Goal: Transaction & Acquisition: Purchase product/service

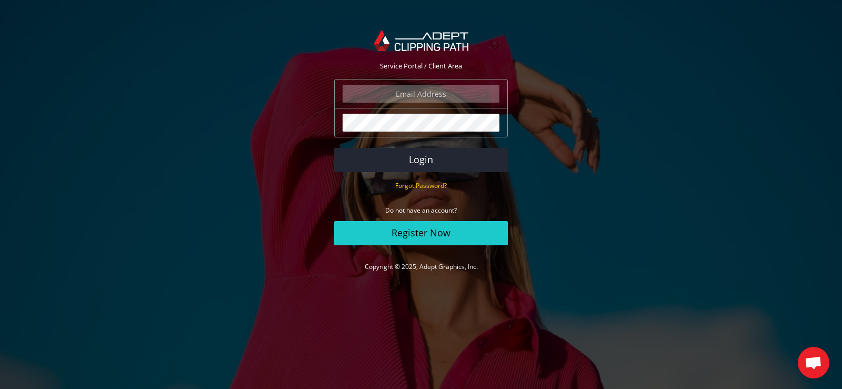
click at [410, 93] on input "email" at bounding box center [421, 94] width 157 height 18
paste input "info@jacoposcarponi.com"
type input "info@jacoposcarponi.com"
click at [374, 158] on button "Login" at bounding box center [421, 160] width 174 height 24
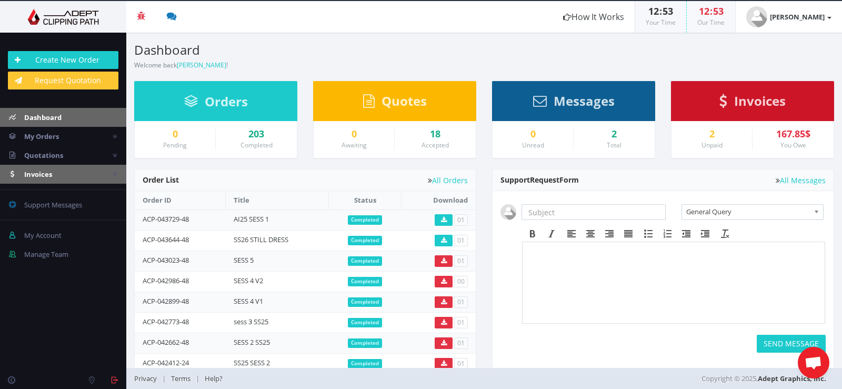
click at [45, 177] on span "Invoices" at bounding box center [38, 173] width 28 height 9
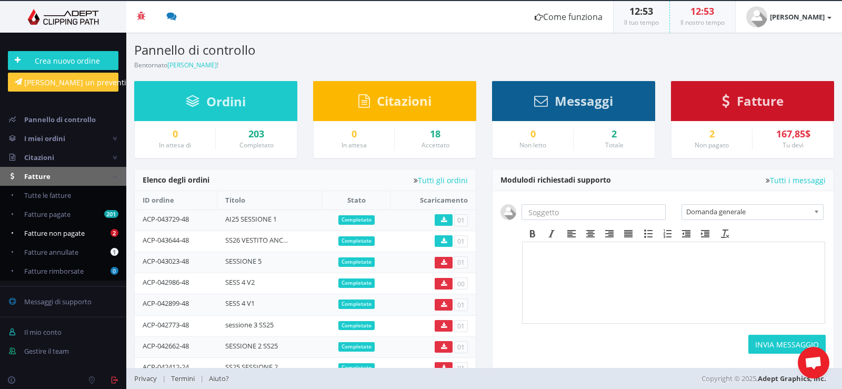
click at [53, 233] on font "Fatture non pagate" at bounding box center [54, 232] width 61 height 9
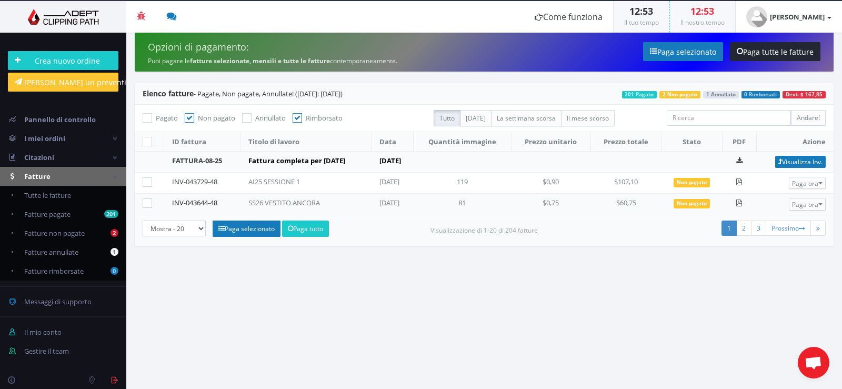
click at [205, 201] on font "INV-043644-48" at bounding box center [194, 202] width 45 height 9
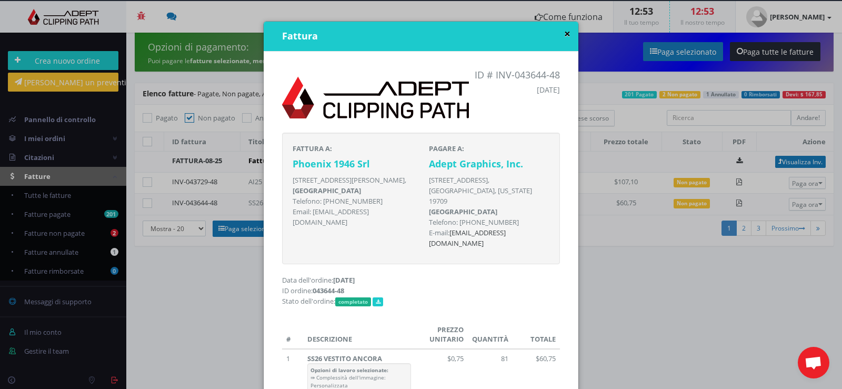
click at [564, 33] on font "×" at bounding box center [567, 33] width 6 height 15
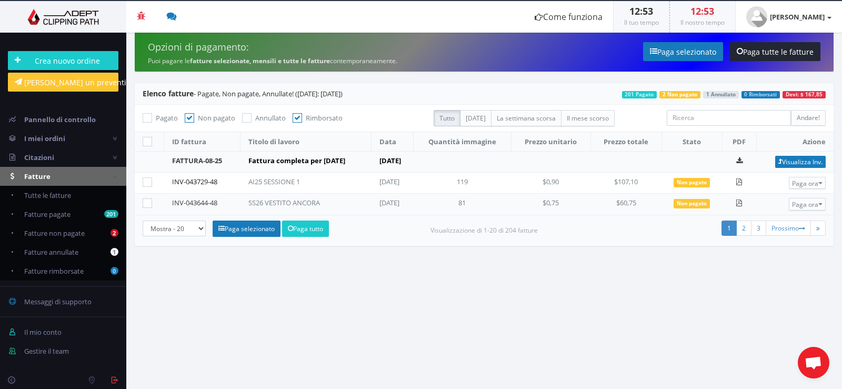
click at [193, 179] on font "INV-043729-48" at bounding box center [194, 181] width 45 height 9
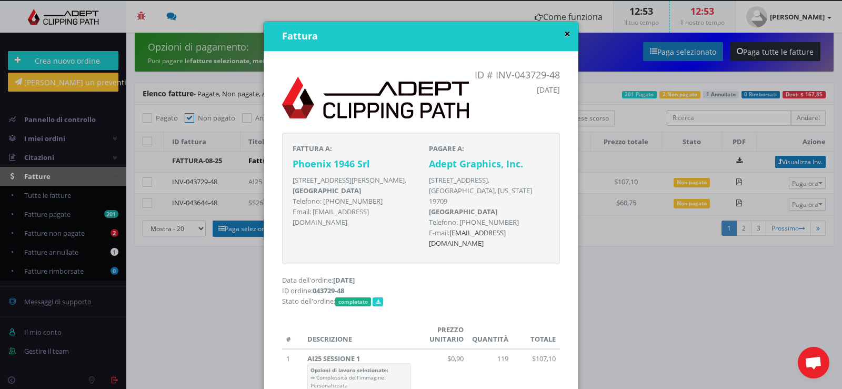
click at [564, 37] on font "×" at bounding box center [567, 33] width 6 height 15
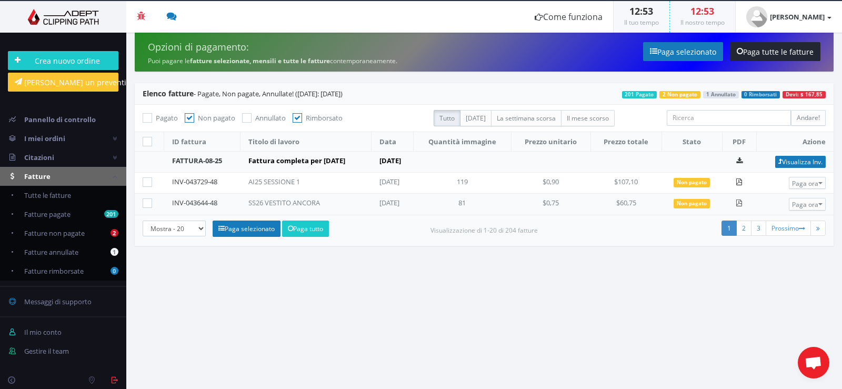
click at [742, 182] on icon at bounding box center [739, 181] width 7 height 7
click at [800, 13] on font "[PERSON_NAME]" at bounding box center [797, 16] width 55 height 9
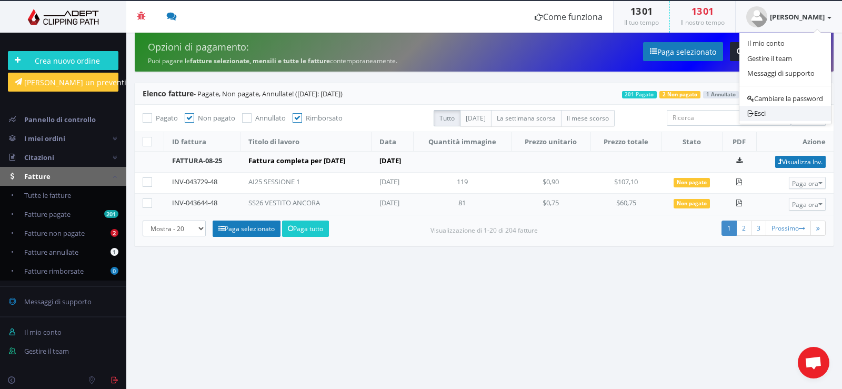
click at [749, 110] on icon at bounding box center [750, 113] width 7 height 7
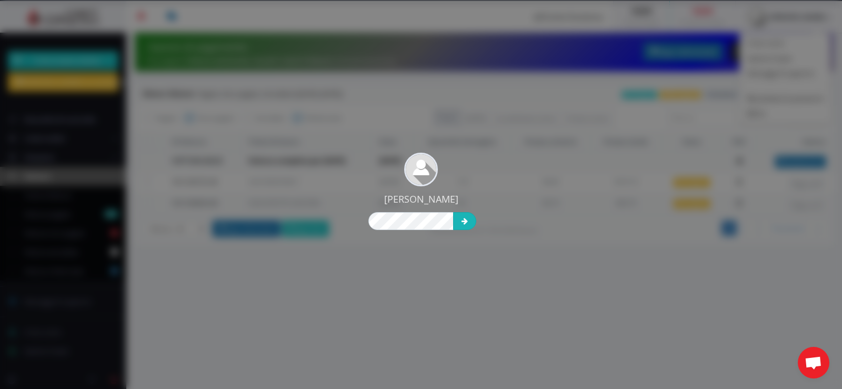
click at [463, 221] on icon "submit" at bounding box center [464, 220] width 6 height 7
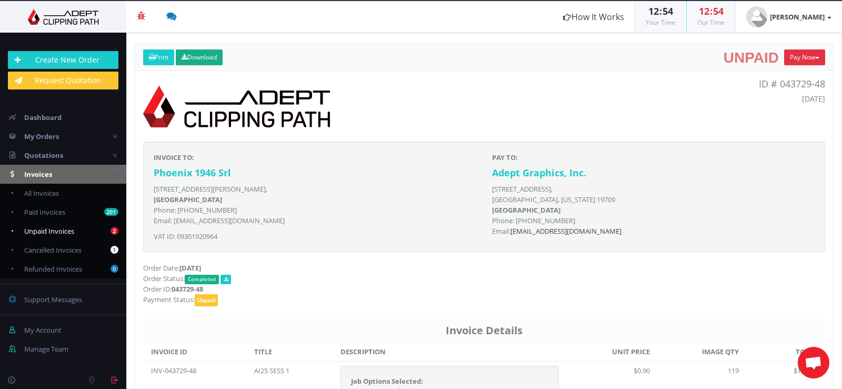
click at [48, 229] on span "Unpaid Invoices" at bounding box center [49, 230] width 50 height 9
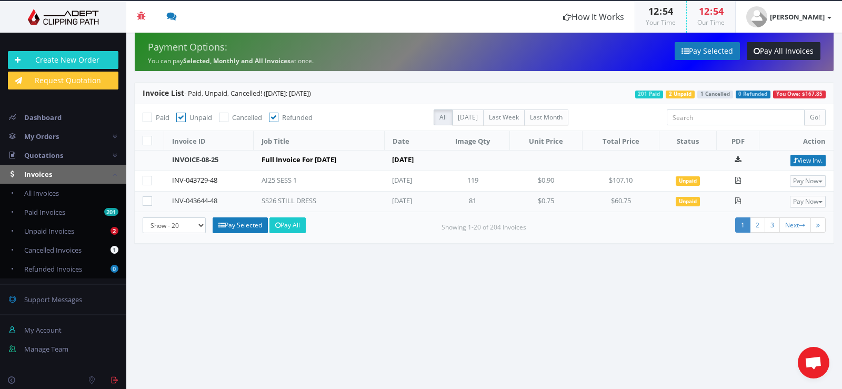
click at [182, 182] on link "INV-043729-48" at bounding box center [194, 179] width 45 height 9
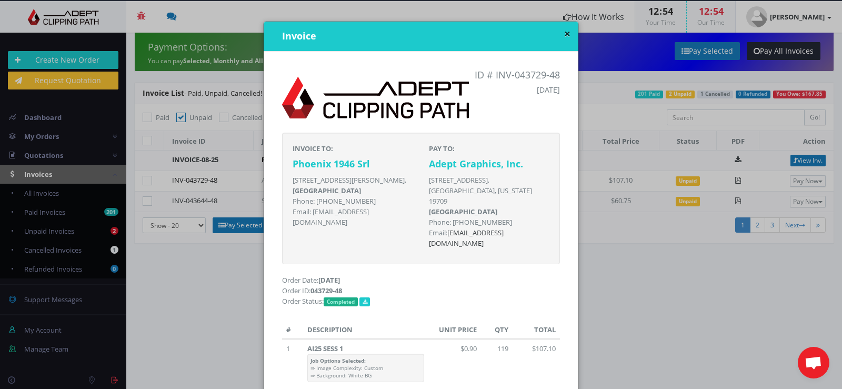
scroll to position [56, 0]
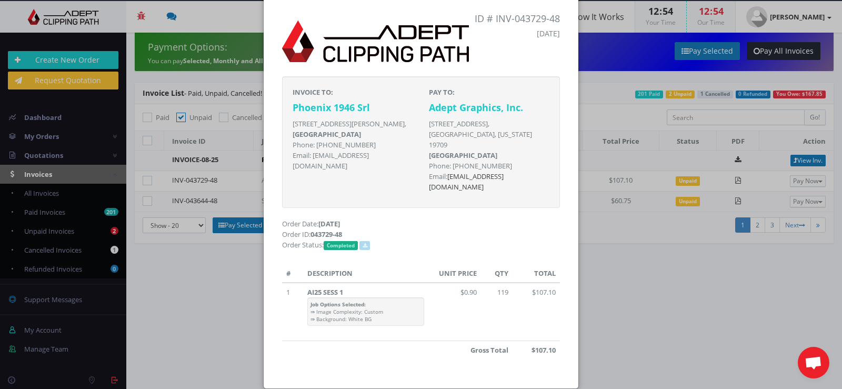
click at [366, 243] on icon at bounding box center [364, 245] width 5 height 5
click at [456, 351] on div "ID # INV-043729-48 August 28, 2025 INVOICE TO: Phoenix 1946 Srl Viale Giuseppe …" at bounding box center [421, 192] width 294 height 372
drag, startPoint x: 526, startPoint y: 42, endPoint x: 529, endPoint y: 48, distance: 6.8
click at [526, 43] on div "ID # INV-043729-48 August 28, 2025" at bounding box center [421, 41] width 294 height 55
click at [52, 174] on div "× Invoice ID # INV-043729-48 August 28, 2025 INVOICE TO: Phoenix 1946 Srl Viale…" at bounding box center [421, 194] width 842 height 389
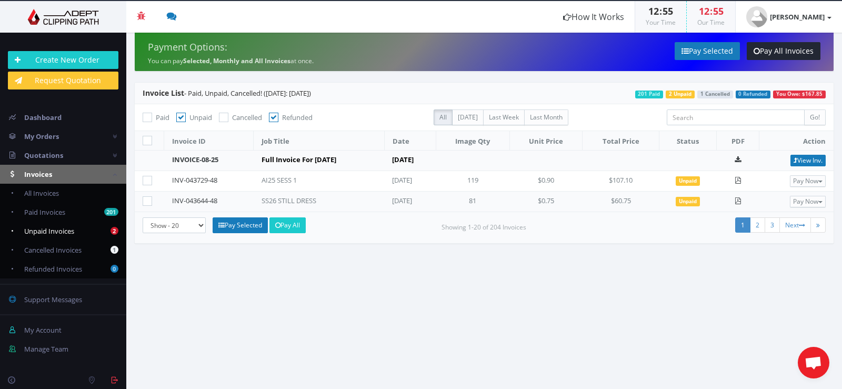
click at [60, 230] on span "Unpaid Invoices" at bounding box center [49, 230] width 50 height 9
click at [54, 214] on span "Paid Invoices" at bounding box center [44, 211] width 41 height 9
checkbox input "true"
checkbox input "false"
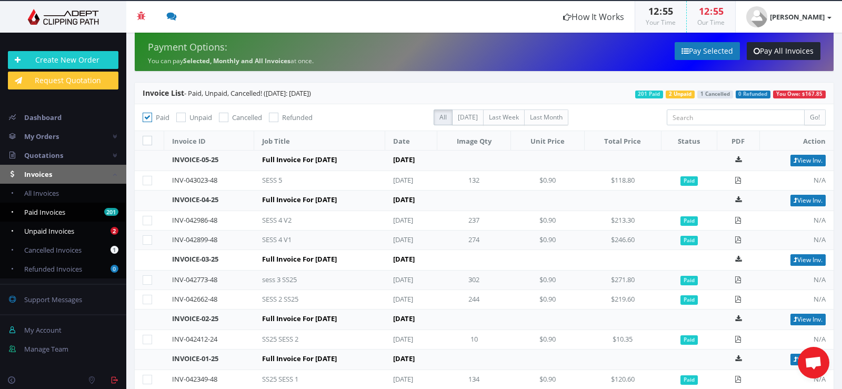
click at [60, 228] on span "Unpaid Invoices" at bounding box center [49, 230] width 50 height 9
checkbox input "false"
checkbox input "true"
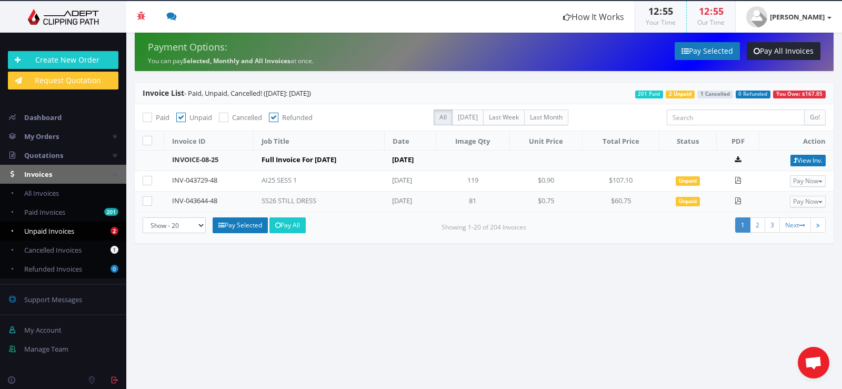
click at [741, 158] on icon at bounding box center [737, 159] width 6 height 7
click at [803, 158] on link "View Inv." at bounding box center [807, 161] width 35 height 12
click at [813, 15] on strong "Jacopo GTN" at bounding box center [797, 16] width 55 height 9
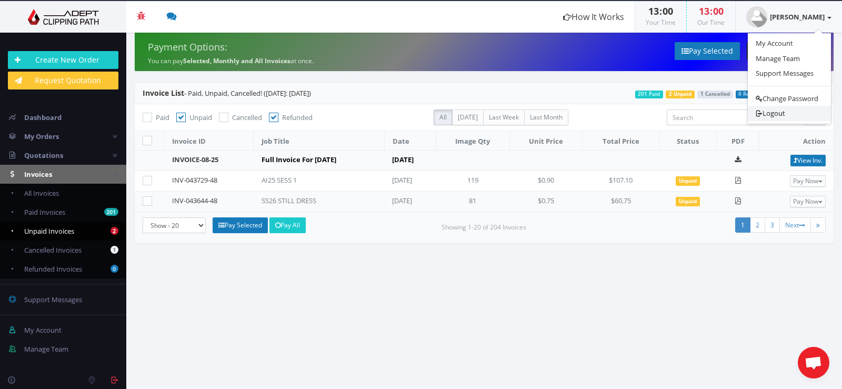
click at [793, 113] on link "Logout" at bounding box center [789, 113] width 83 height 15
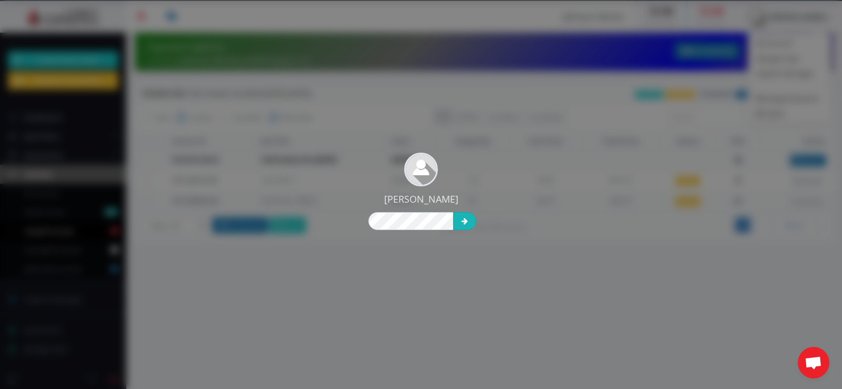
click at [456, 223] on button "submit" at bounding box center [464, 221] width 23 height 18
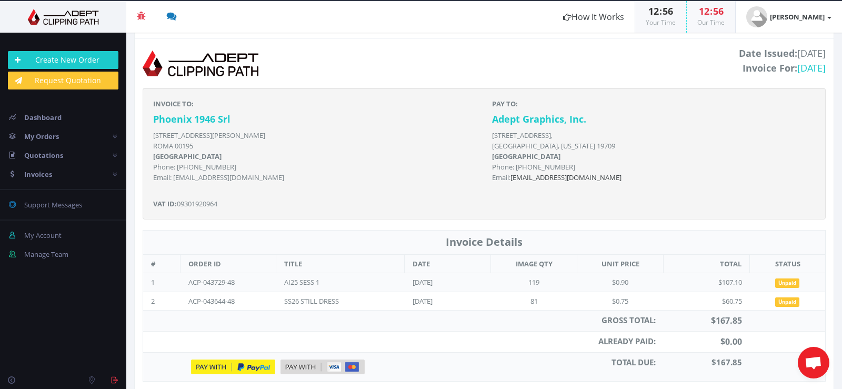
scroll to position [100, 0]
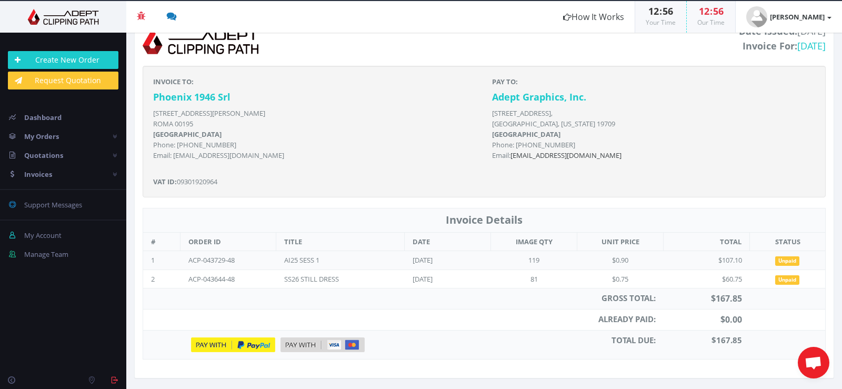
click at [224, 345] on img at bounding box center [233, 344] width 84 height 15
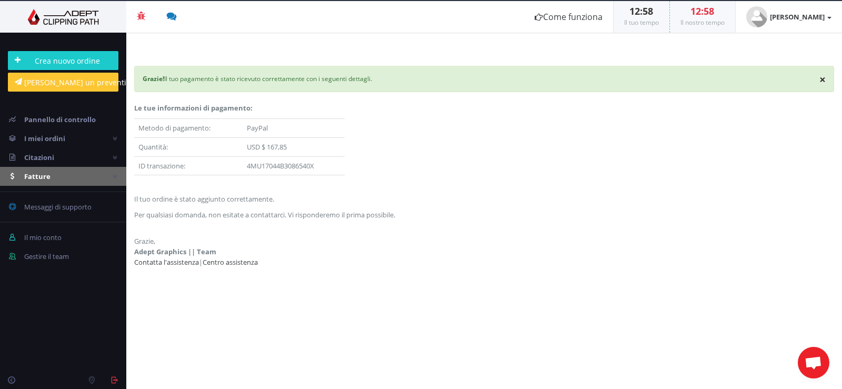
click at [41, 173] on font "Fatture" at bounding box center [37, 176] width 26 height 9
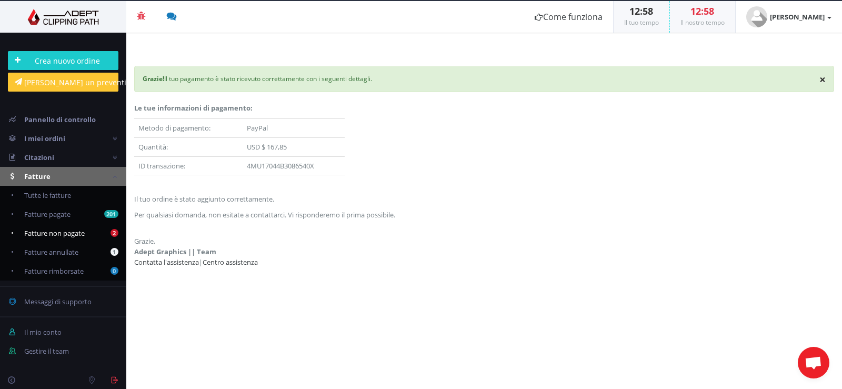
click at [43, 233] on font "Fatture non pagate" at bounding box center [54, 232] width 61 height 9
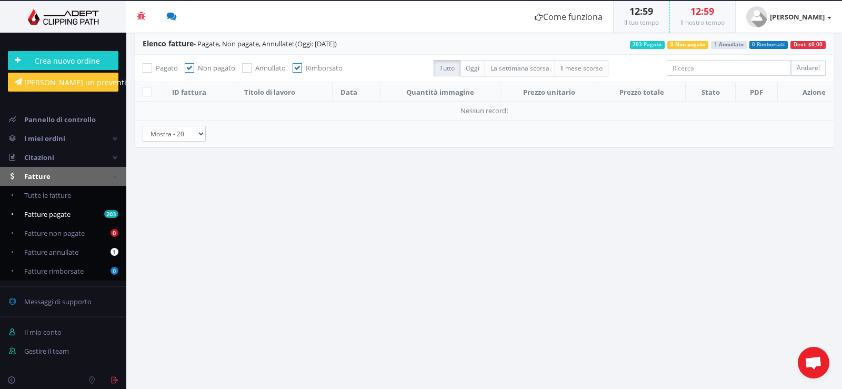
click at [45, 217] on font "Fatture pagate" at bounding box center [47, 213] width 46 height 9
checkbox input "true"
checkbox input "false"
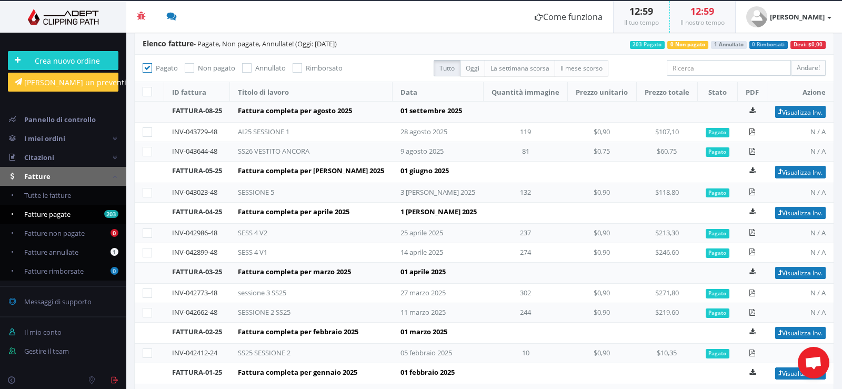
click at [749, 132] on icon at bounding box center [752, 131] width 7 height 7
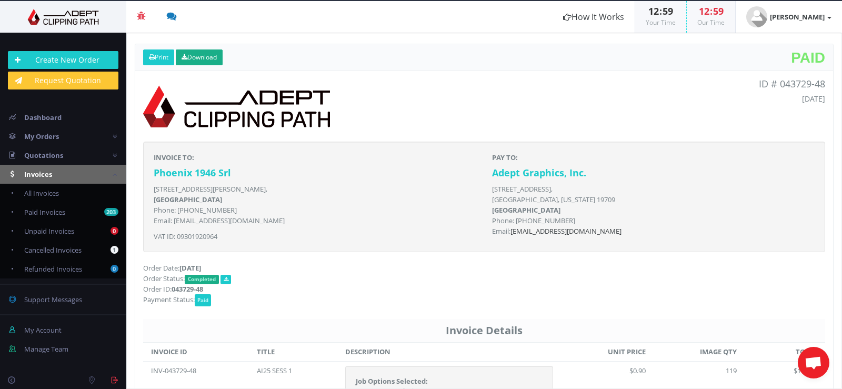
click at [657, 46] on header "Print Download Paid" at bounding box center [484, 57] width 698 height 27
click at [201, 55] on link "Download" at bounding box center [199, 57] width 47 height 16
click at [52, 213] on span "Paid Invoices" at bounding box center [44, 211] width 41 height 9
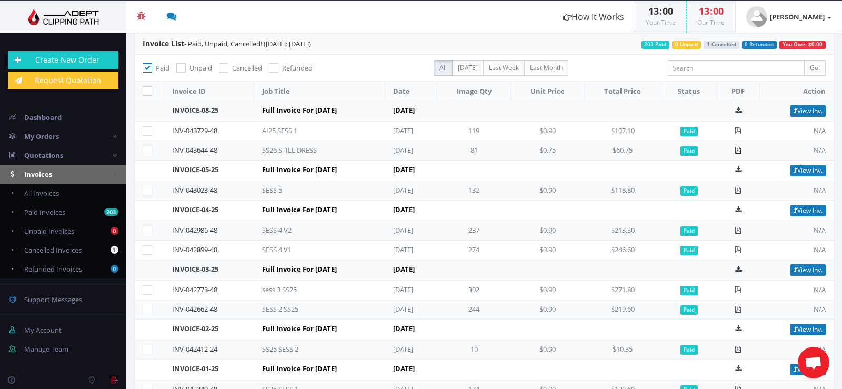
click at [741, 152] on icon at bounding box center [737, 150] width 7 height 7
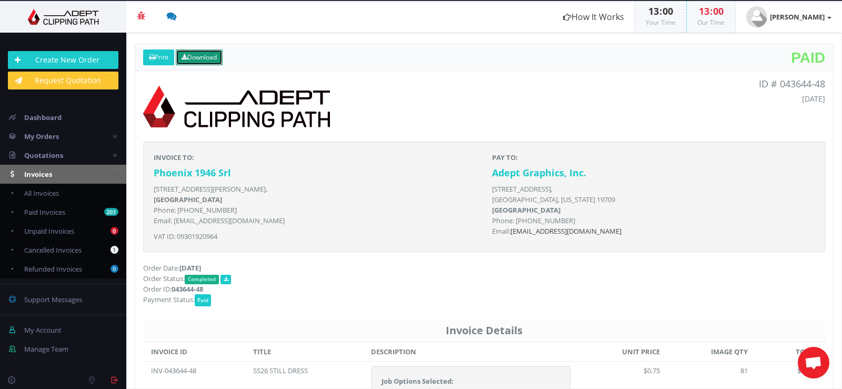
click at [201, 57] on link "Download" at bounding box center [199, 57] width 47 height 16
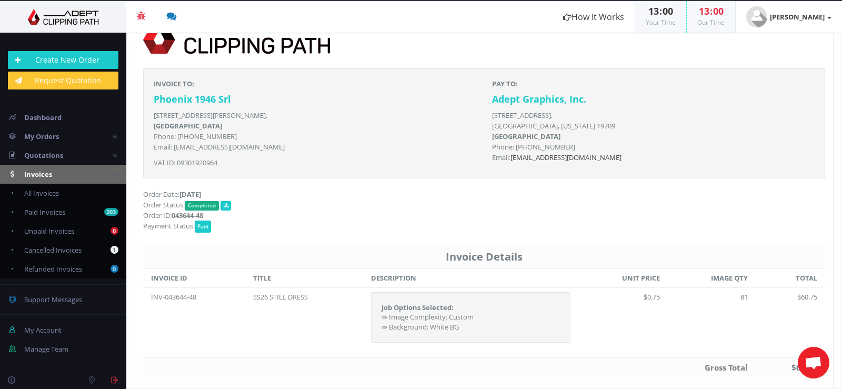
scroll to position [105, 0]
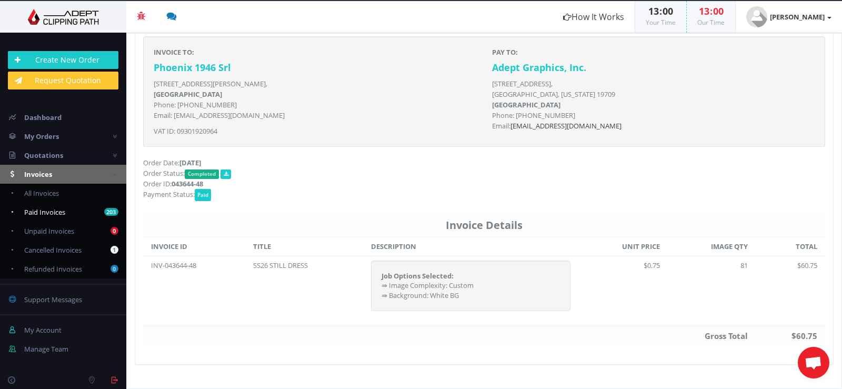
click at [47, 210] on span "Paid Invoices" at bounding box center [44, 211] width 41 height 9
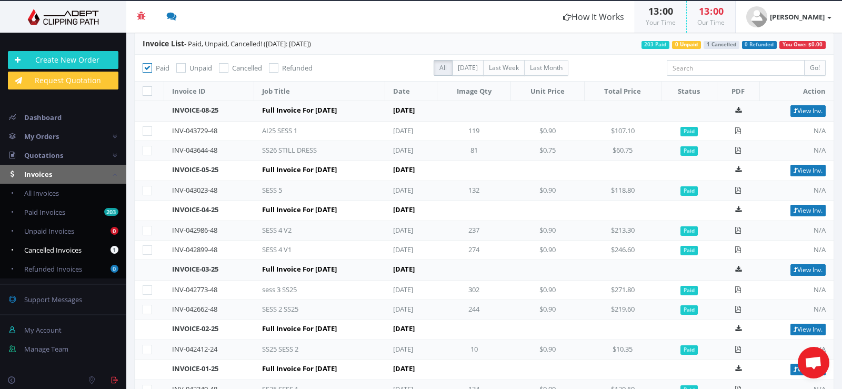
click at [64, 248] on span "Cancelled Invoices" at bounding box center [52, 249] width 57 height 9
checkbox input "false"
checkbox input "true"
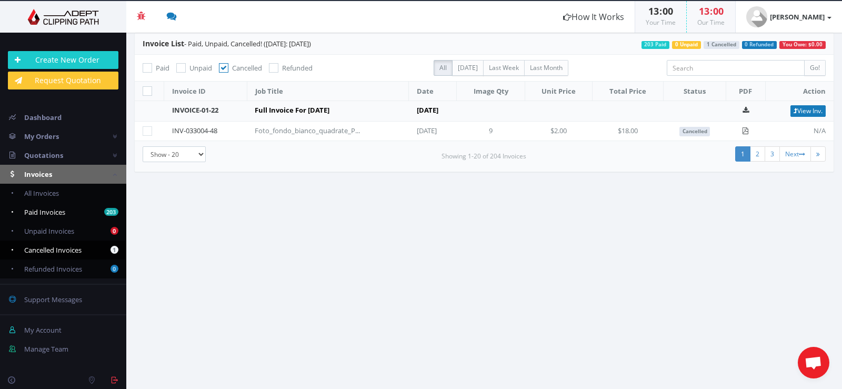
click at [56, 211] on span "Paid Invoices" at bounding box center [44, 211] width 41 height 9
checkbox input "true"
checkbox input "false"
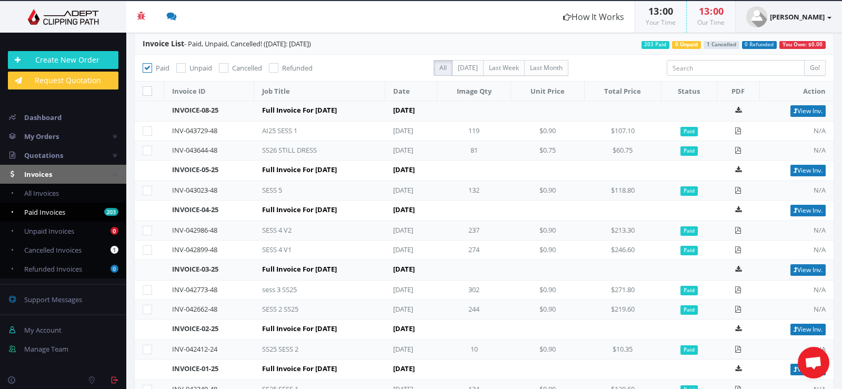
click at [805, 16] on strong "Jacopo GTN" at bounding box center [797, 16] width 55 height 9
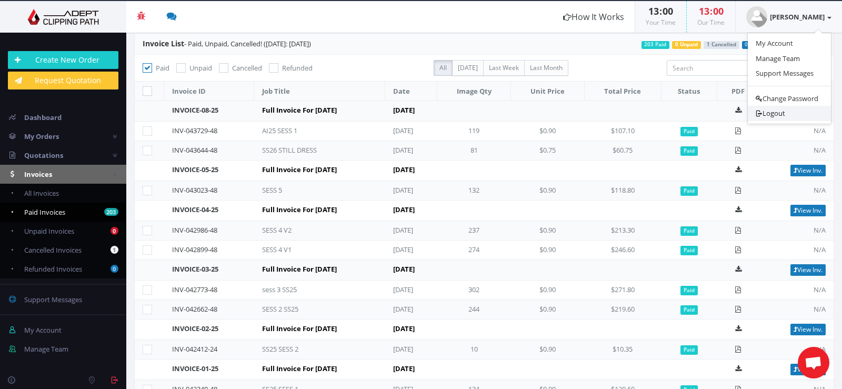
click at [779, 114] on link "Logout" at bounding box center [789, 113] width 83 height 15
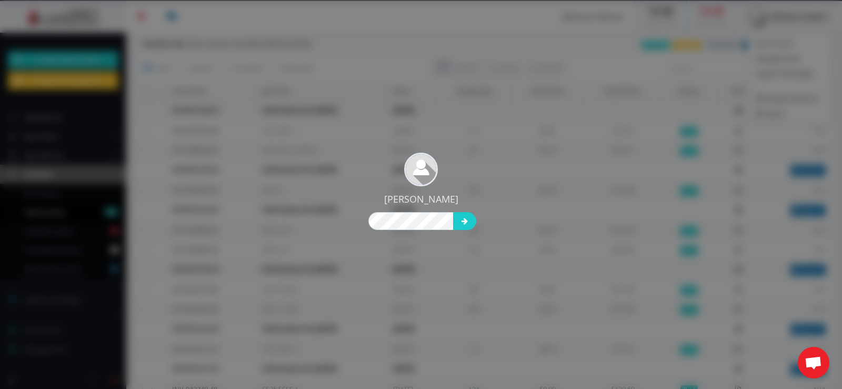
click at [371, 102] on div "Jacopo GTN" at bounding box center [421, 194] width 842 height 389
click at [482, 168] on div "Jacopo GTN" at bounding box center [421, 194] width 842 height 389
click at [461, 221] on icon "submit" at bounding box center [464, 220] width 6 height 7
